Goal: Information Seeking & Learning: Learn about a topic

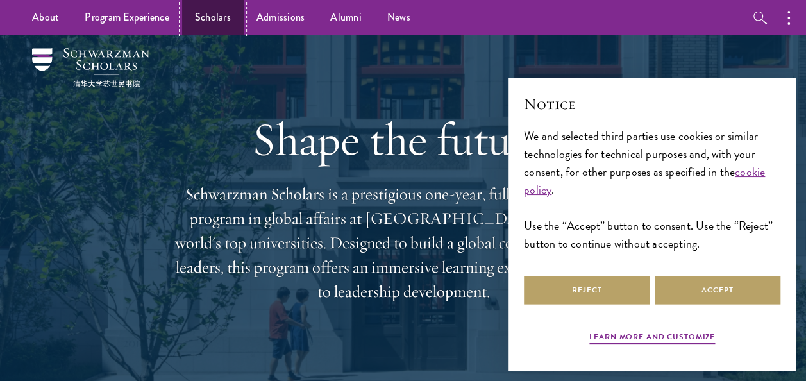
click at [201, 13] on link "Scholars" at bounding box center [213, 17] width 62 height 35
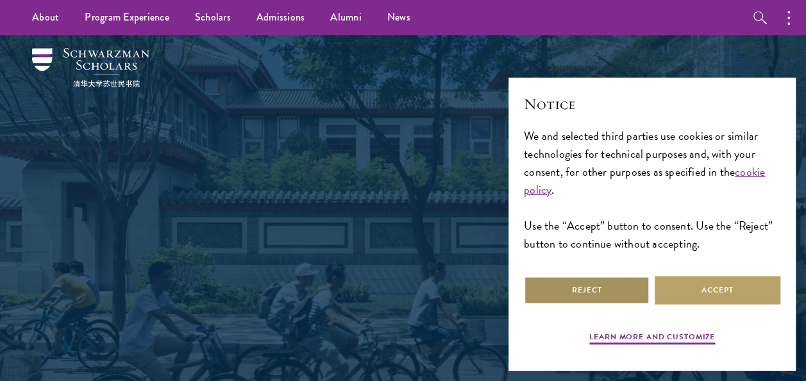
click at [598, 282] on button "Reject" at bounding box center [587, 290] width 126 height 29
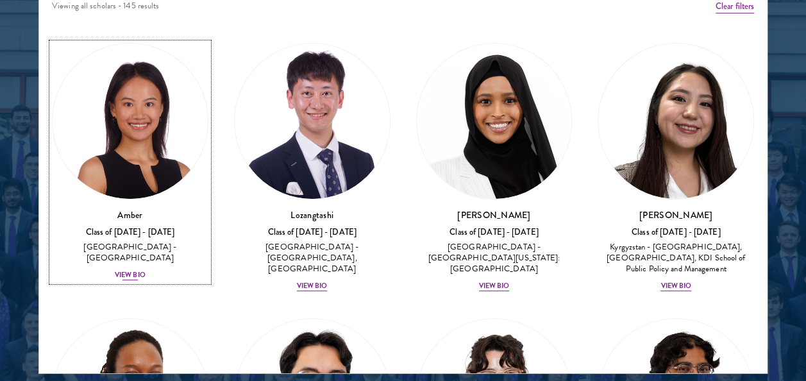
click at [137, 270] on div "View Bio" at bounding box center [130, 275] width 31 height 10
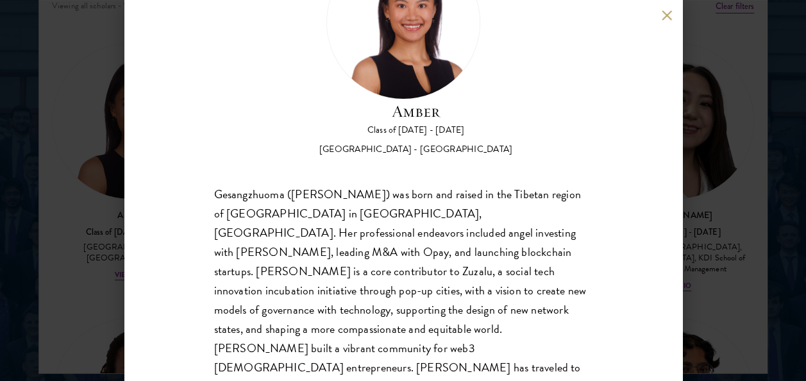
scroll to position [92, 0]
click at [720, 173] on div "Amber Class of [DATE] - [DATE] [GEOGRAPHIC_DATA] - [GEOGRAPHIC_DATA] Gesangzhuo…" at bounding box center [403, 190] width 806 height 381
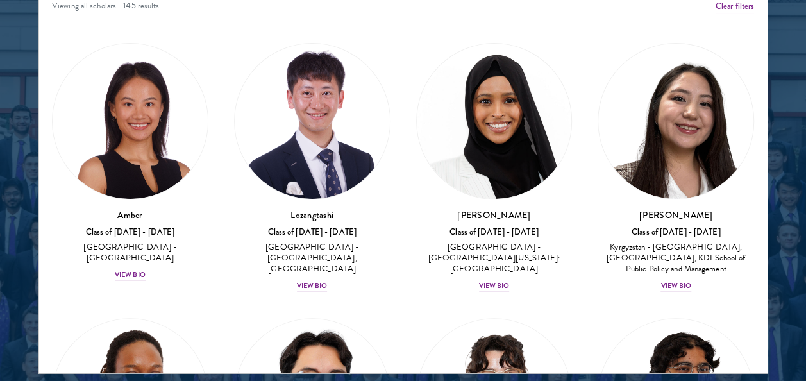
click at [668, 17] on div "Viewing all scholars - 145 results" at bounding box center [402, 8] width 727 height 36
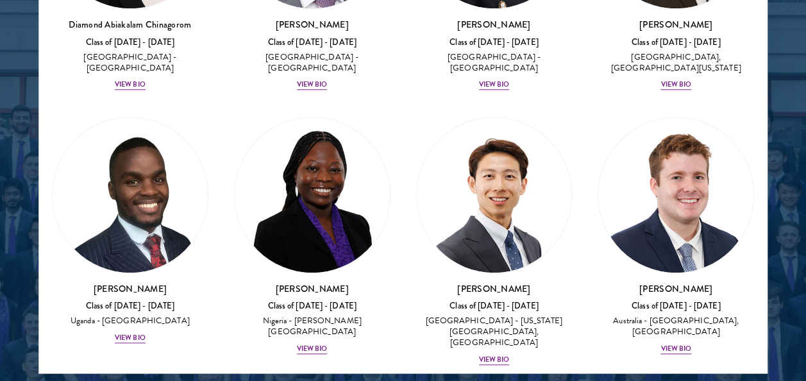
scroll to position [497, 0]
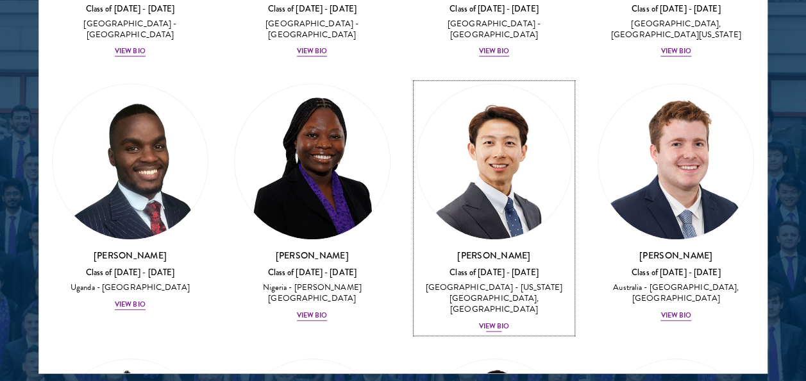
click at [483, 294] on div "[GEOGRAPHIC_DATA] - [US_STATE][GEOGRAPHIC_DATA], [GEOGRAPHIC_DATA]" at bounding box center [494, 299] width 156 height 32
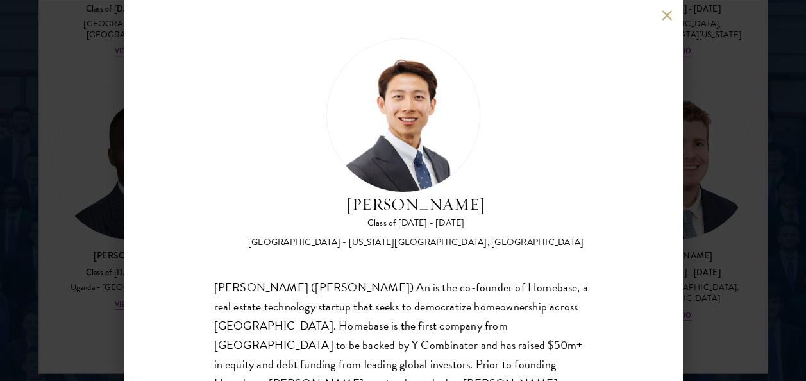
scroll to position [89, 0]
